Goal: Transaction & Acquisition: Download file/media

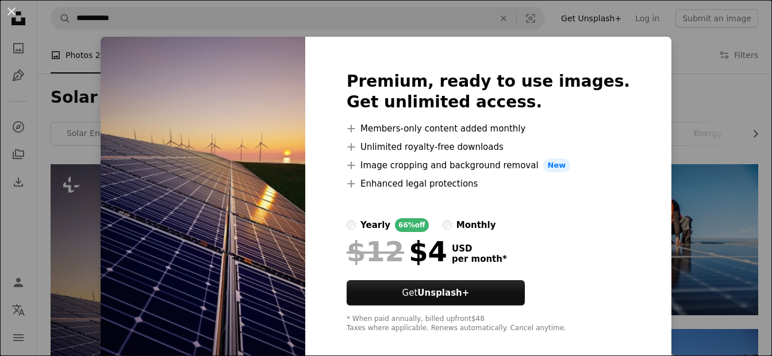
scroll to position [270, 0]
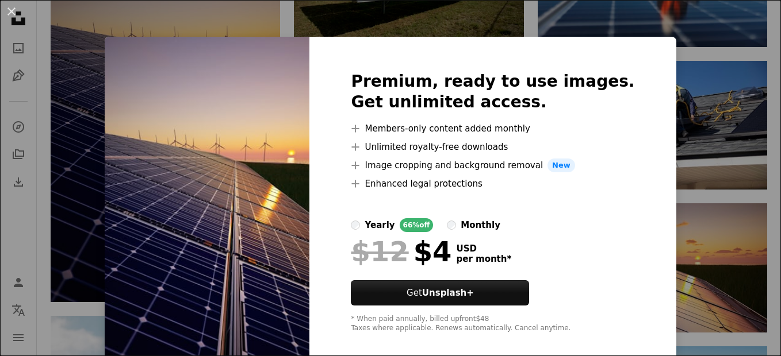
click at [71, 13] on div "An X shape Premium, ready to use images. Get unlimited access. A plus sign Memb…" at bounding box center [390, 178] width 781 height 356
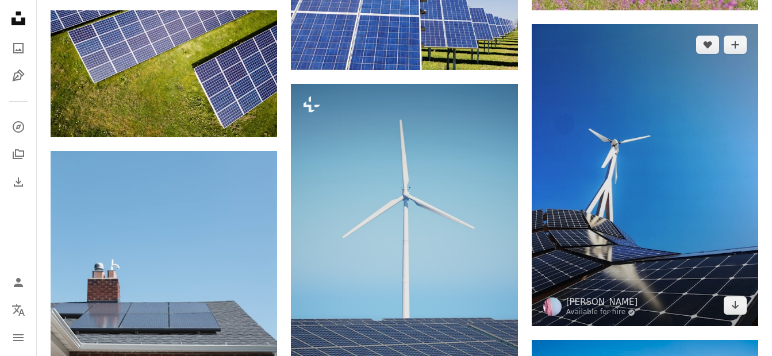
scroll to position [922, 0]
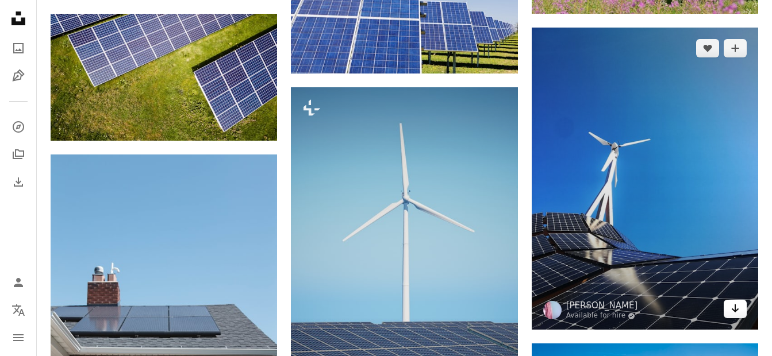
click at [734, 313] on icon "Arrow pointing down" at bounding box center [735, 309] width 9 height 14
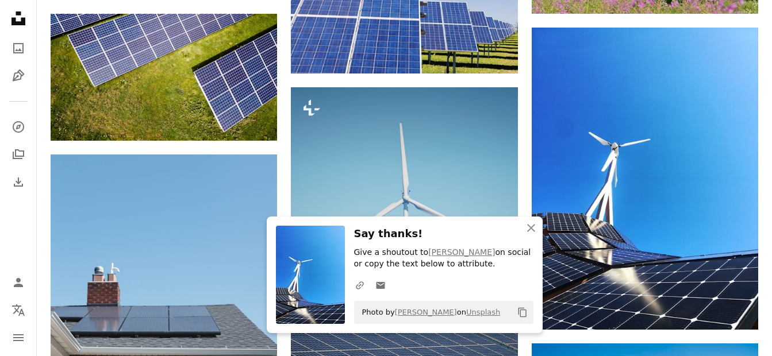
click at [521, 310] on icon "Copy to clipboard" at bounding box center [522, 313] width 8 height 10
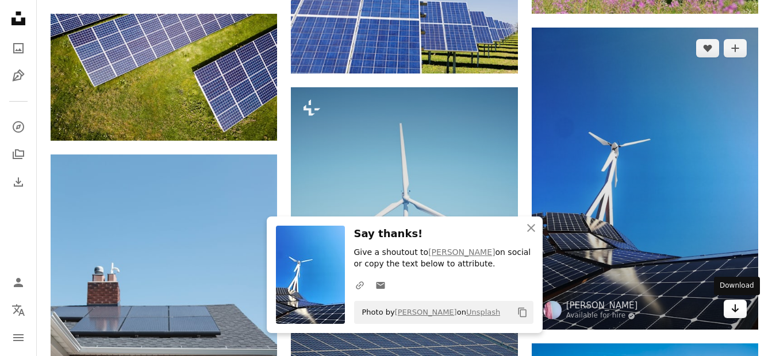
click at [733, 314] on icon "Arrow pointing down" at bounding box center [735, 309] width 9 height 14
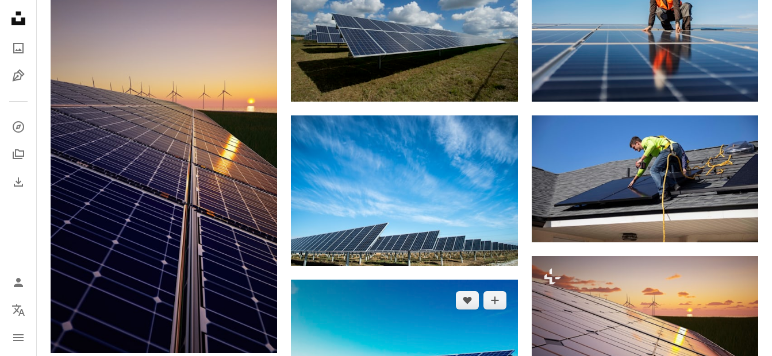
scroll to position [169, 0]
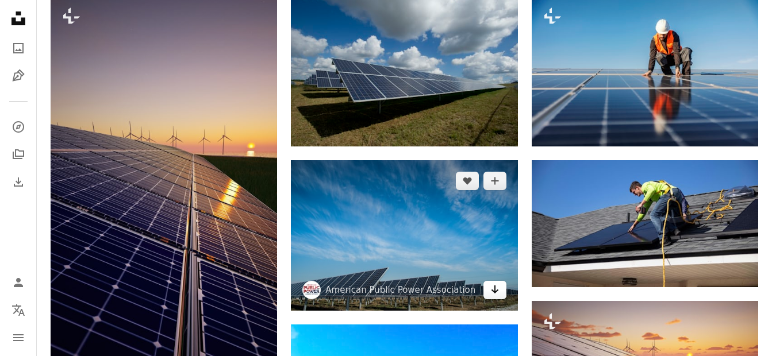
click at [492, 289] on icon "Arrow pointing down" at bounding box center [494, 290] width 9 height 14
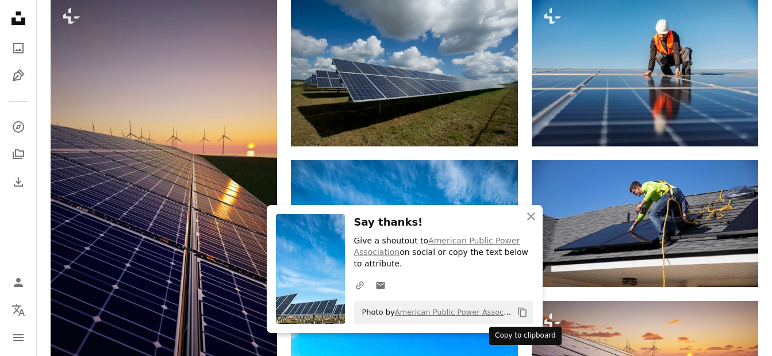
click at [527, 311] on icon "Copy content" at bounding box center [522, 313] width 10 height 10
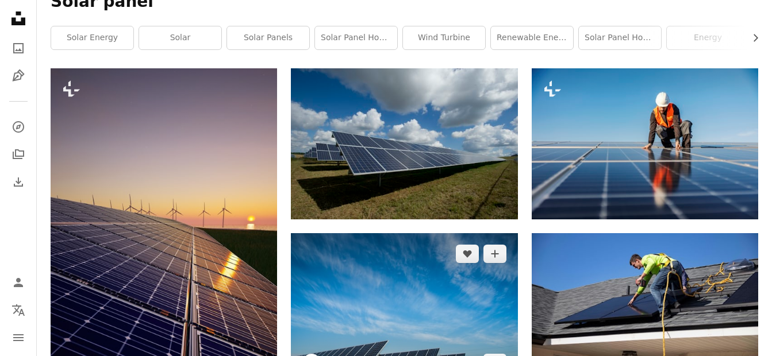
scroll to position [76, 0]
